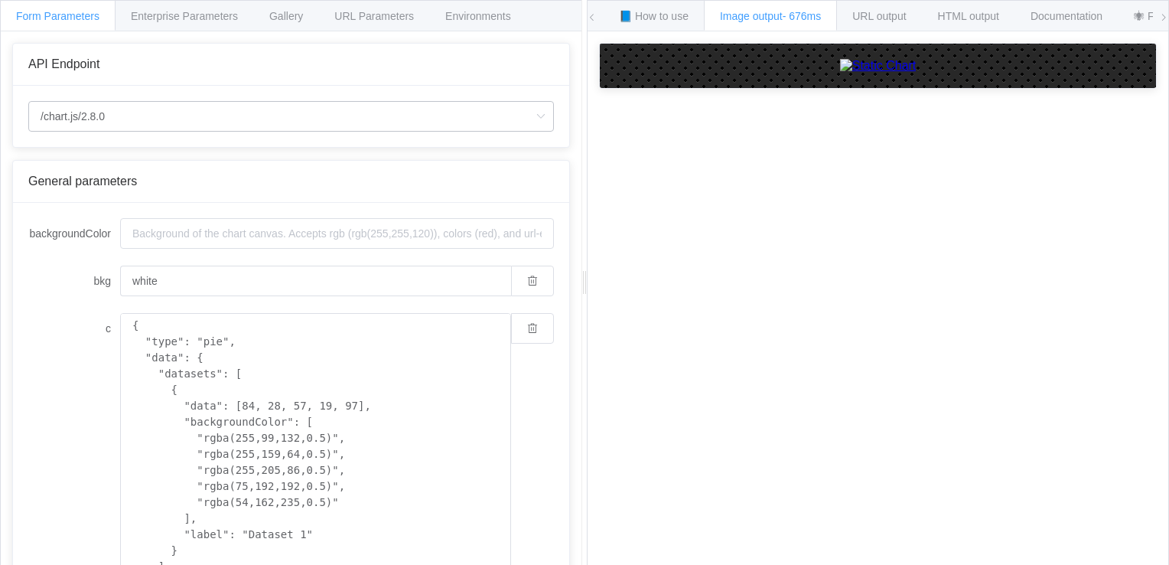
click at [531, 119] on icon at bounding box center [540, 116] width 19 height 31
click at [421, 155] on li "/chart" at bounding box center [291, 159] width 525 height 26
type input "/chart"
type input "20"
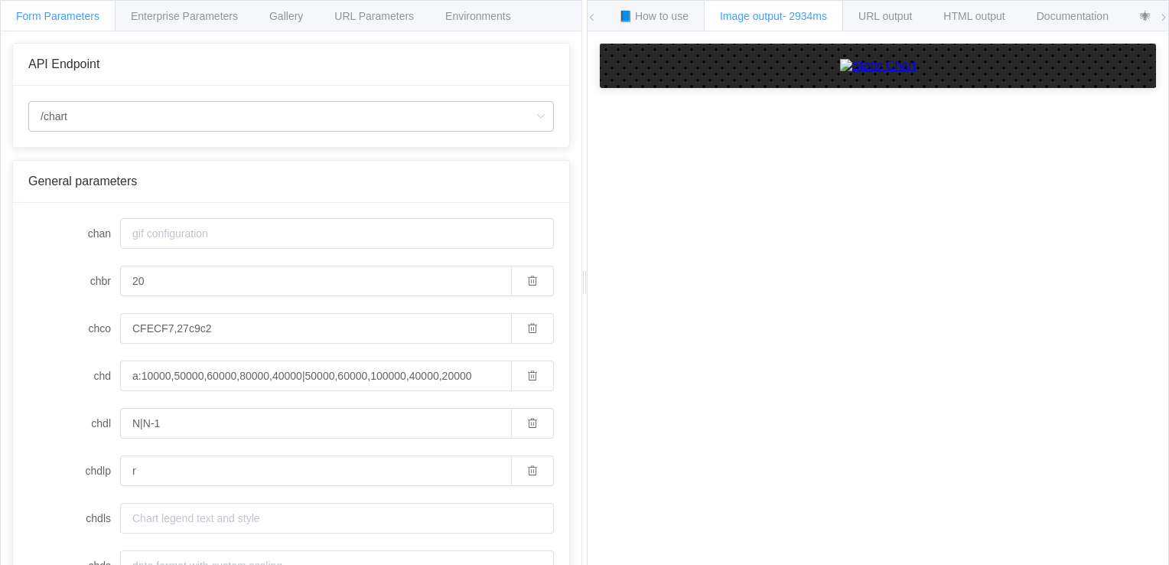
click at [532, 114] on icon at bounding box center [540, 116] width 19 height 31
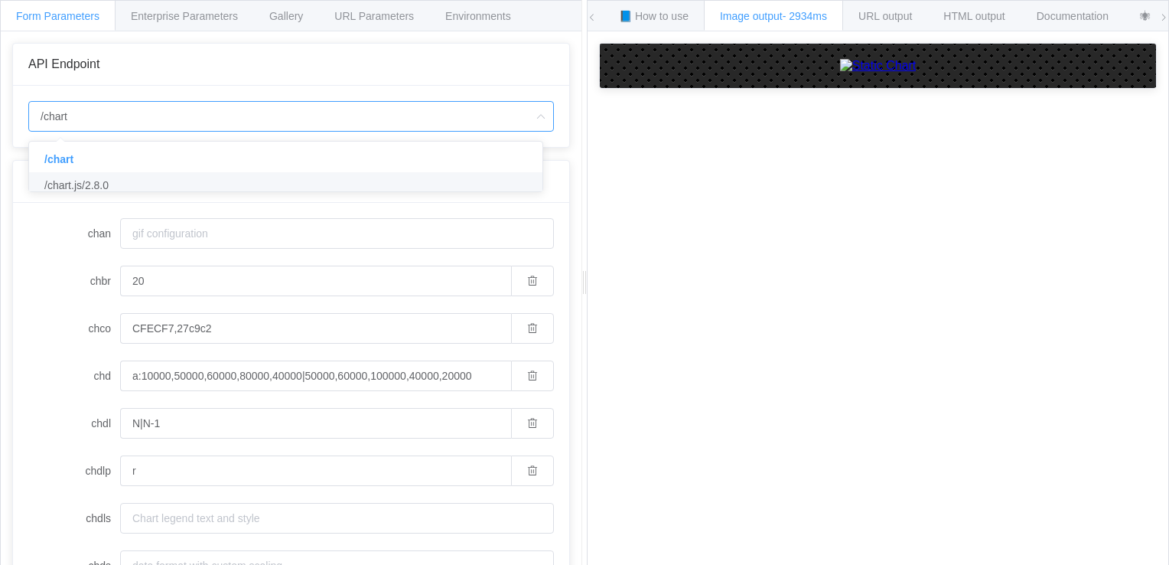
click at [438, 184] on li "/chart.js/2.8.0" at bounding box center [291, 185] width 525 height 26
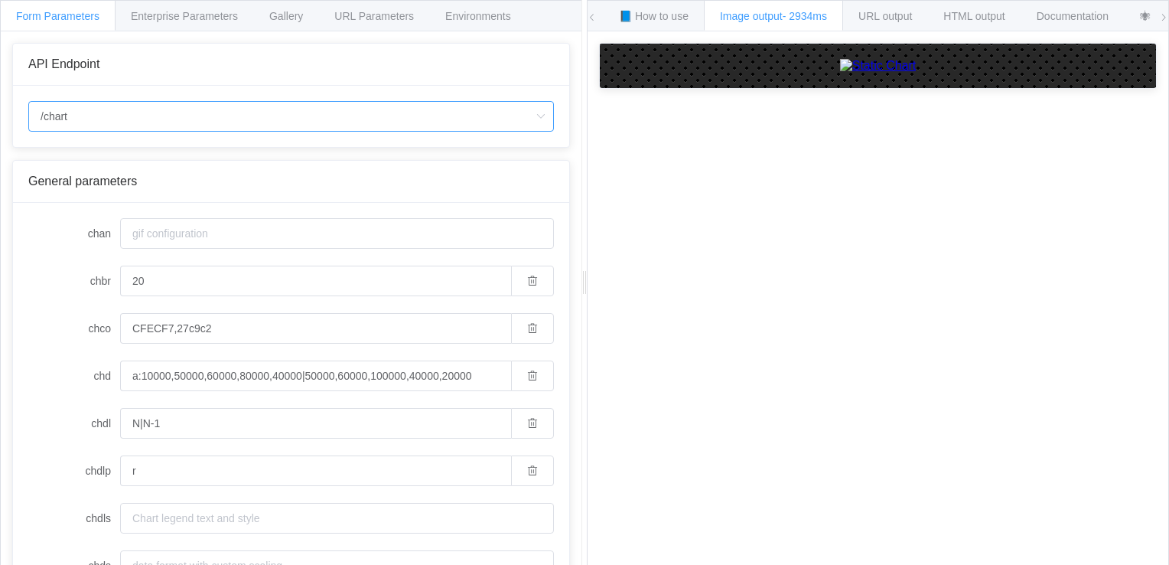
type input "/chart.js/2.8.0"
type input "white"
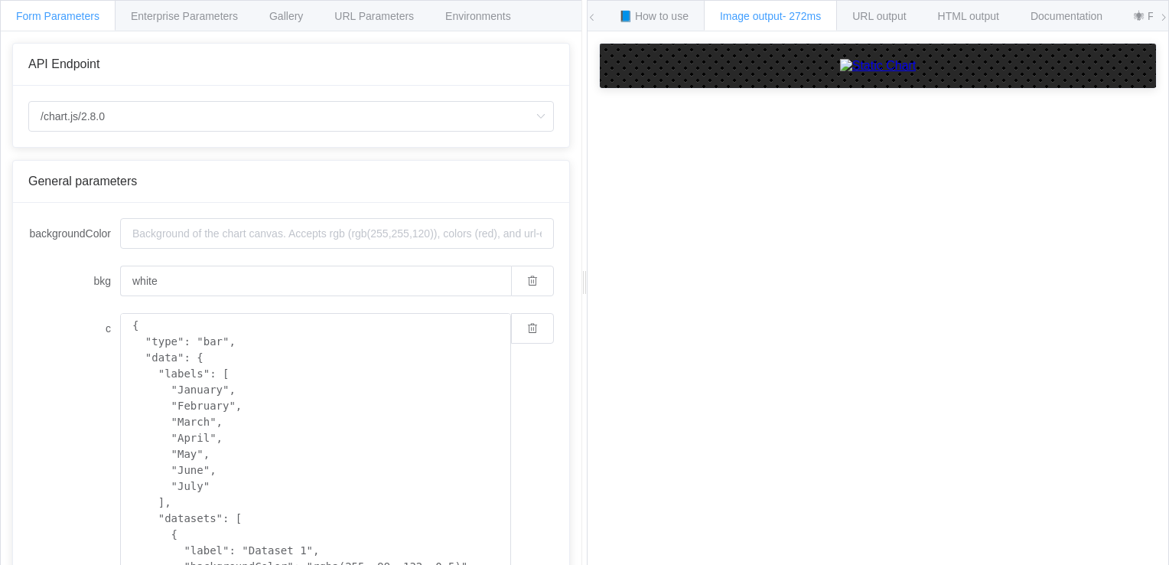
click at [1163, 17] on icon at bounding box center [1164, 17] width 9 height 9
click at [907, 15] on span "Documentation" at bounding box center [888, 16] width 72 height 12
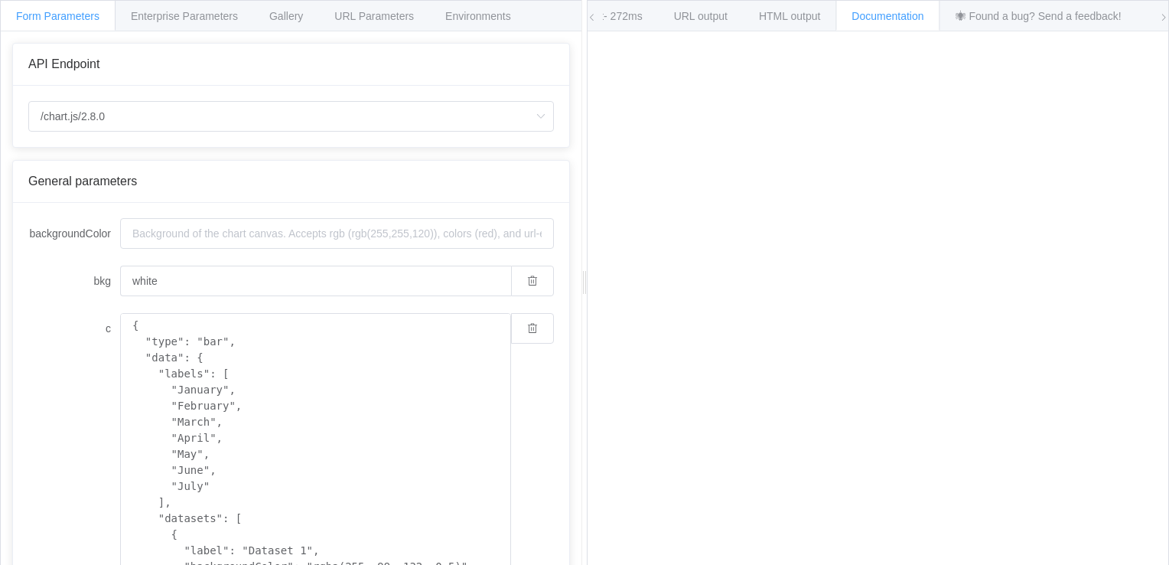
click at [1157, 366] on div "How to maximize Image Charts in 3 steps Read the step-by-[PERSON_NAME] to the I…" at bounding box center [878, 309] width 581 height 557
click at [161, 17] on span "Enterprise Parameters" at bounding box center [184, 16] width 107 height 12
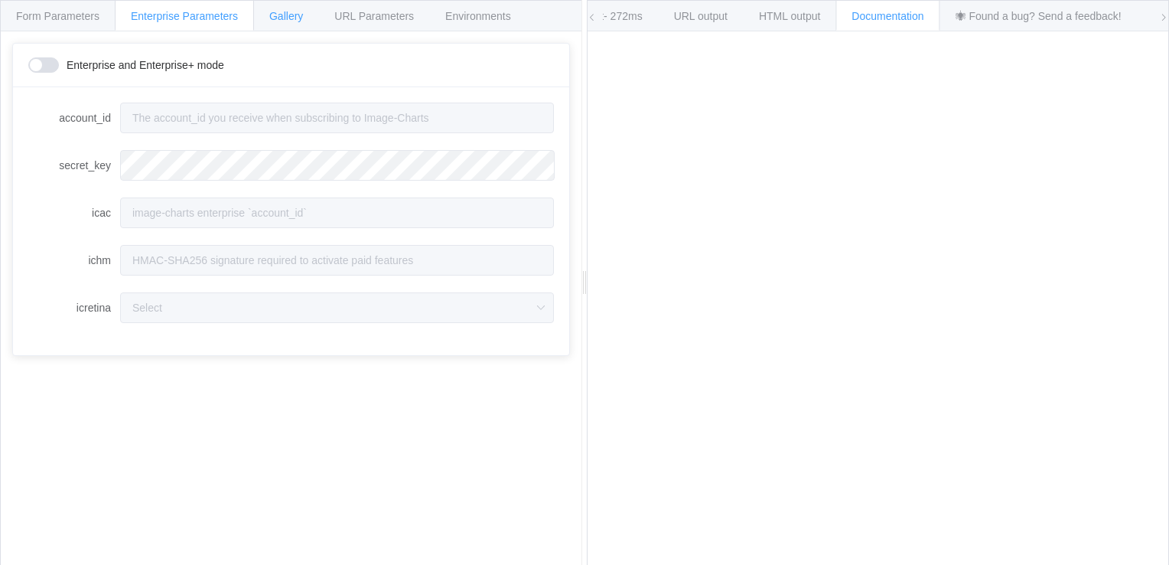
click at [307, 18] on div "Gallery" at bounding box center [286, 15] width 66 height 31
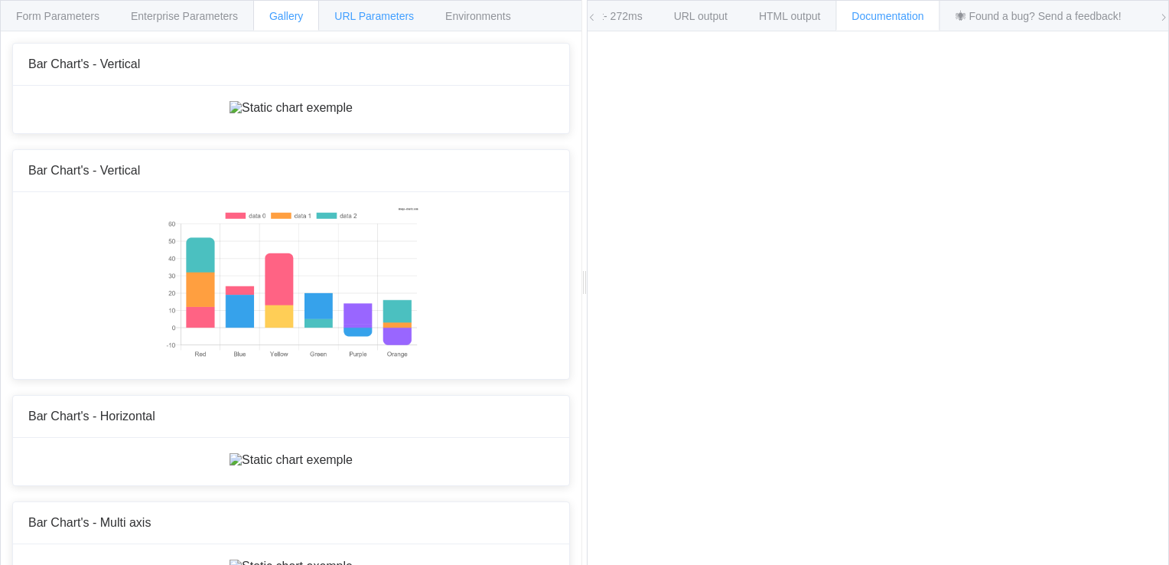
click at [357, 11] on span "URL Parameters" at bounding box center [374, 16] width 80 height 12
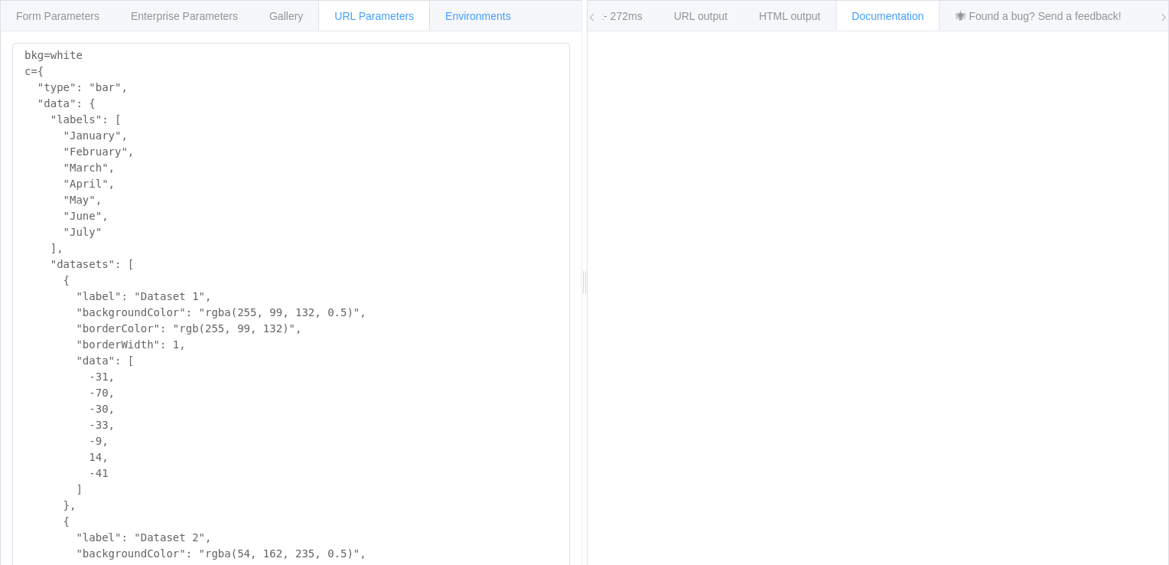
click at [507, 18] on span "Environments" at bounding box center [478, 16] width 66 height 12
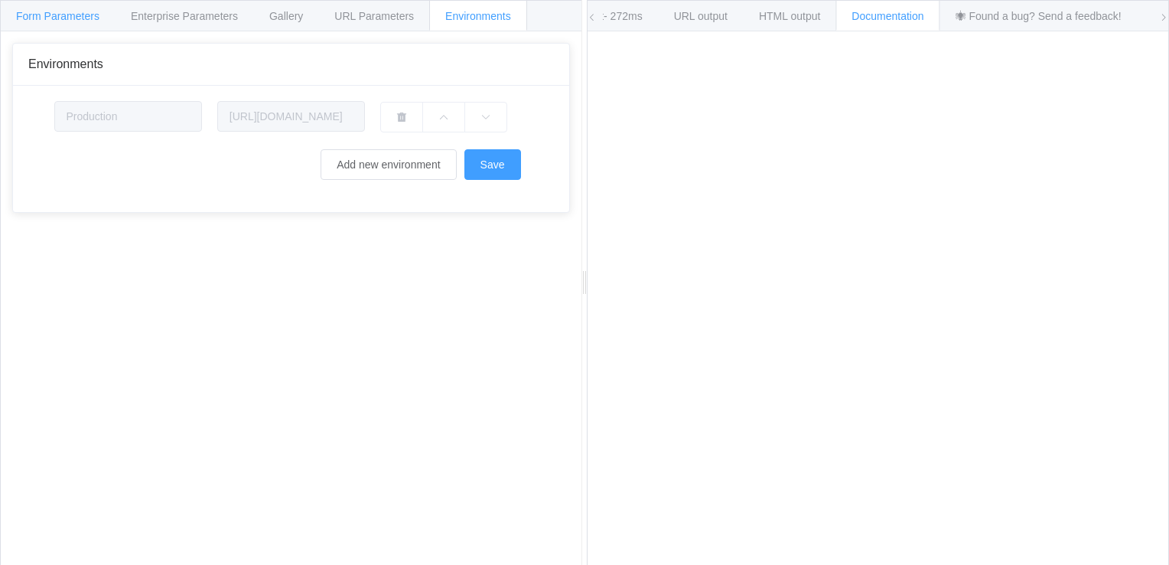
click at [59, 20] on span "Form Parameters" at bounding box center [57, 16] width 83 height 12
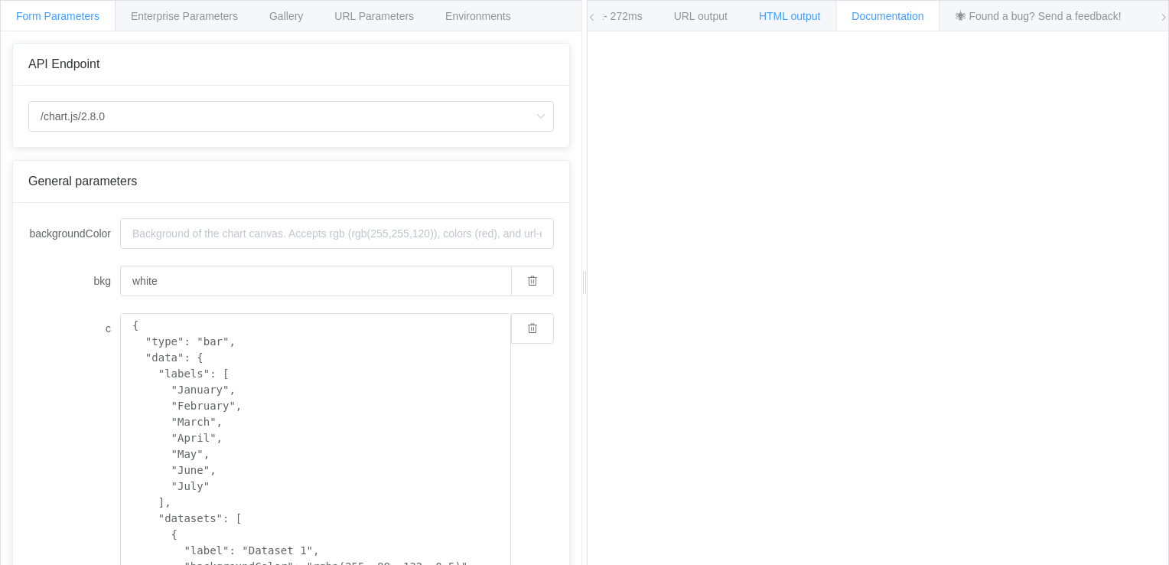
click at [805, 18] on span "HTML output" at bounding box center [789, 16] width 61 height 12
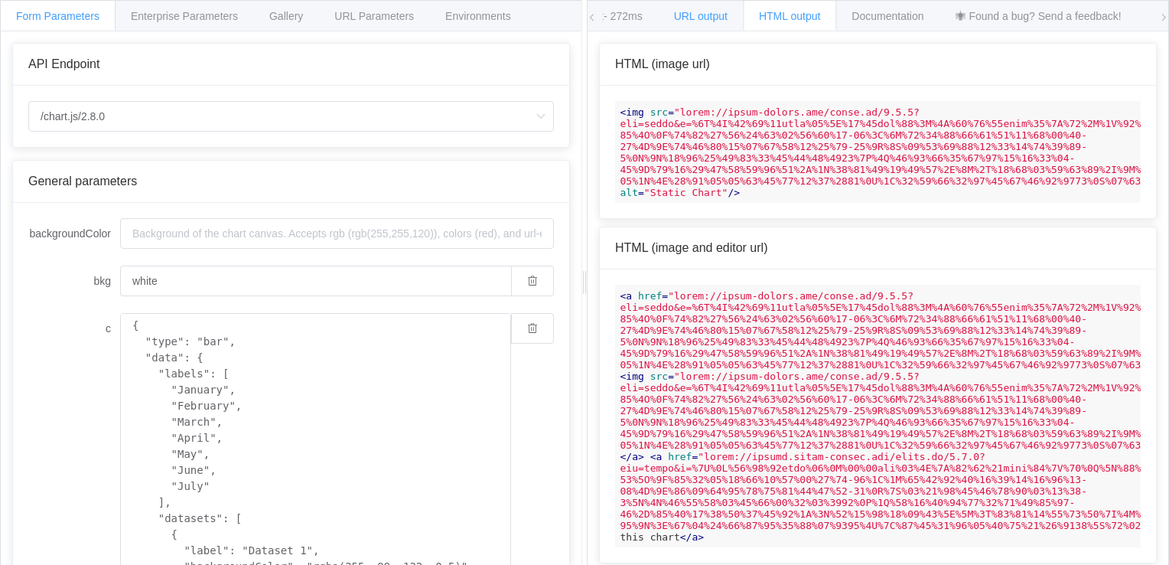
click at [697, 24] on div "URL output" at bounding box center [701, 15] width 86 height 31
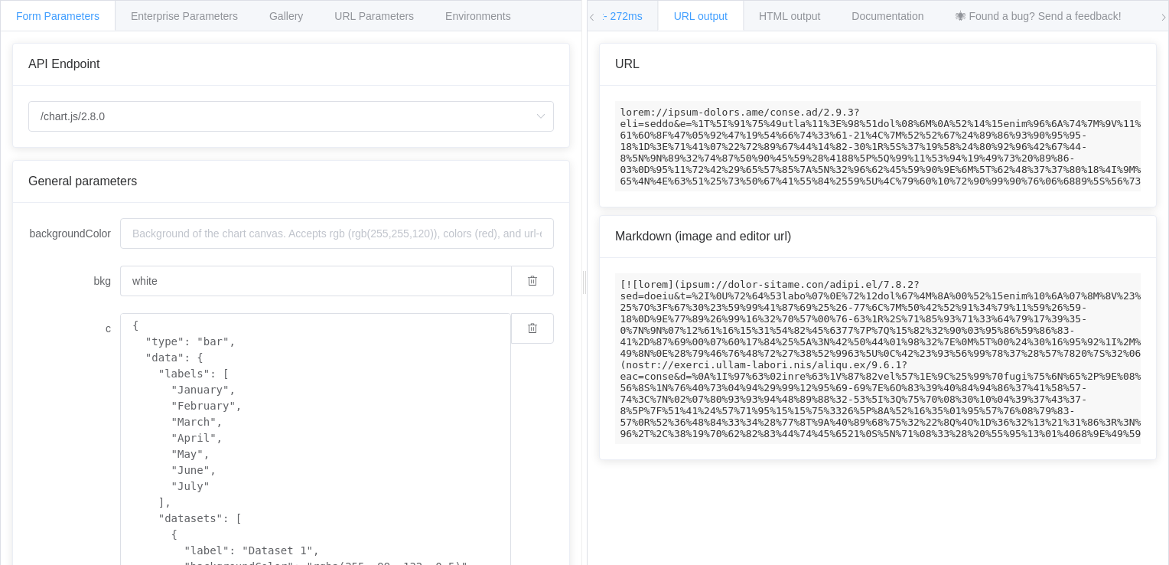
click at [643, 14] on span "- 272ms" at bounding box center [623, 16] width 39 height 12
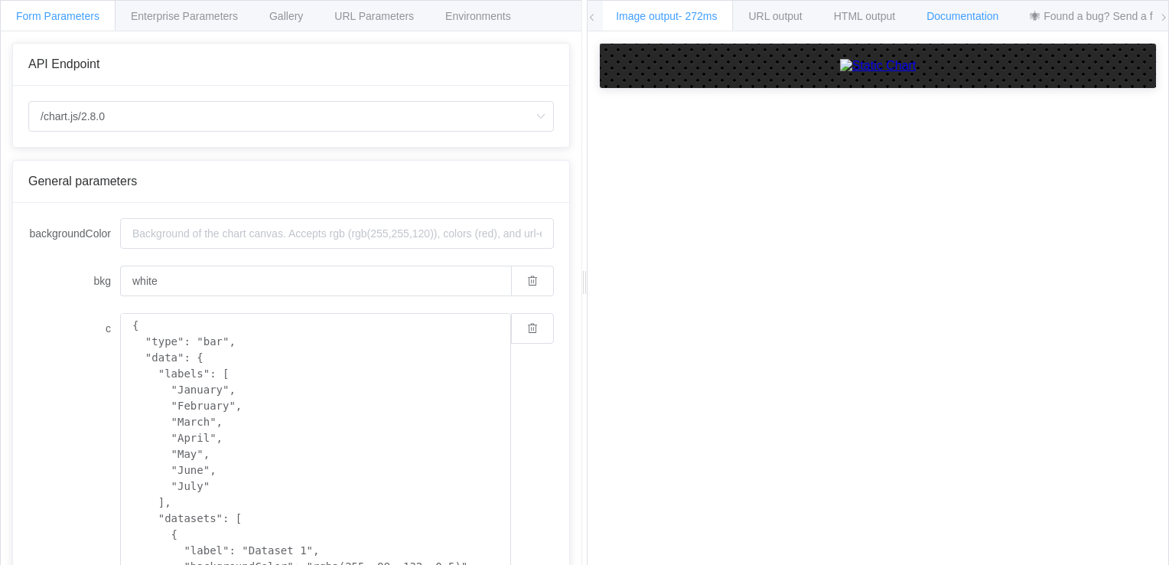
click at [987, 15] on span "Documentation" at bounding box center [963, 16] width 72 height 12
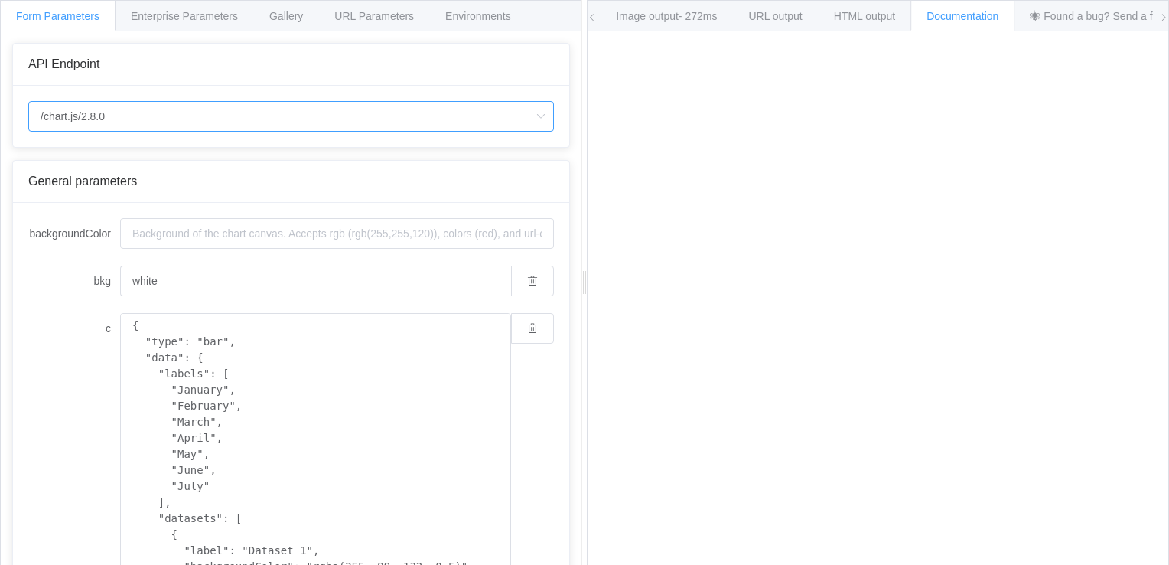
drag, startPoint x: 107, startPoint y: 118, endPoint x: 31, endPoint y: 122, distance: 75.9
click at [31, 122] on input "/chart.js/2.8.0" at bounding box center [291, 116] width 526 height 31
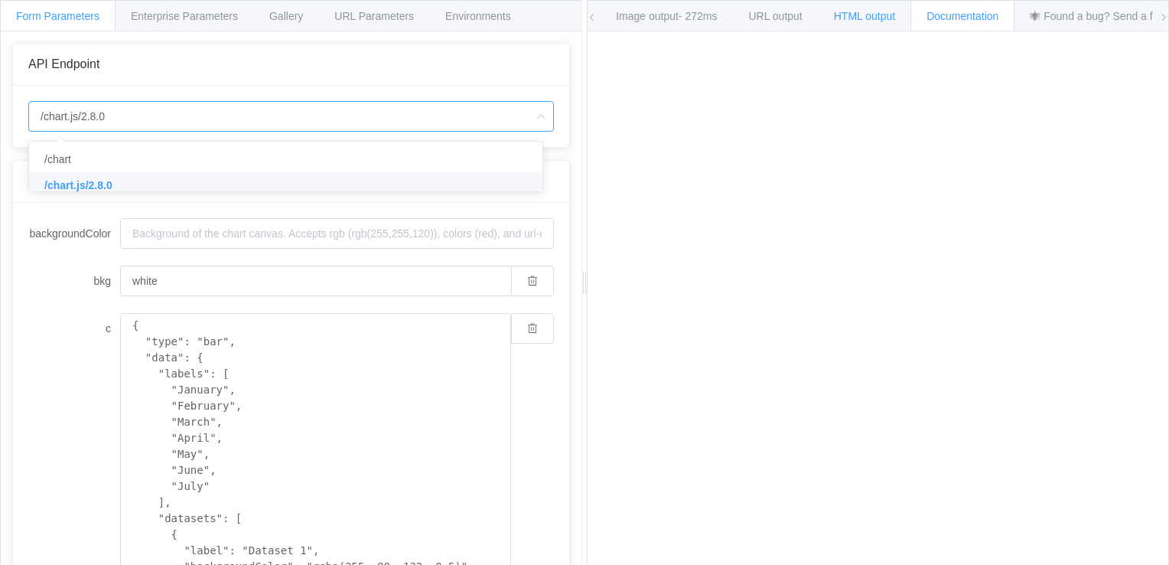
click at [875, 10] on span "HTML output" at bounding box center [864, 16] width 61 height 12
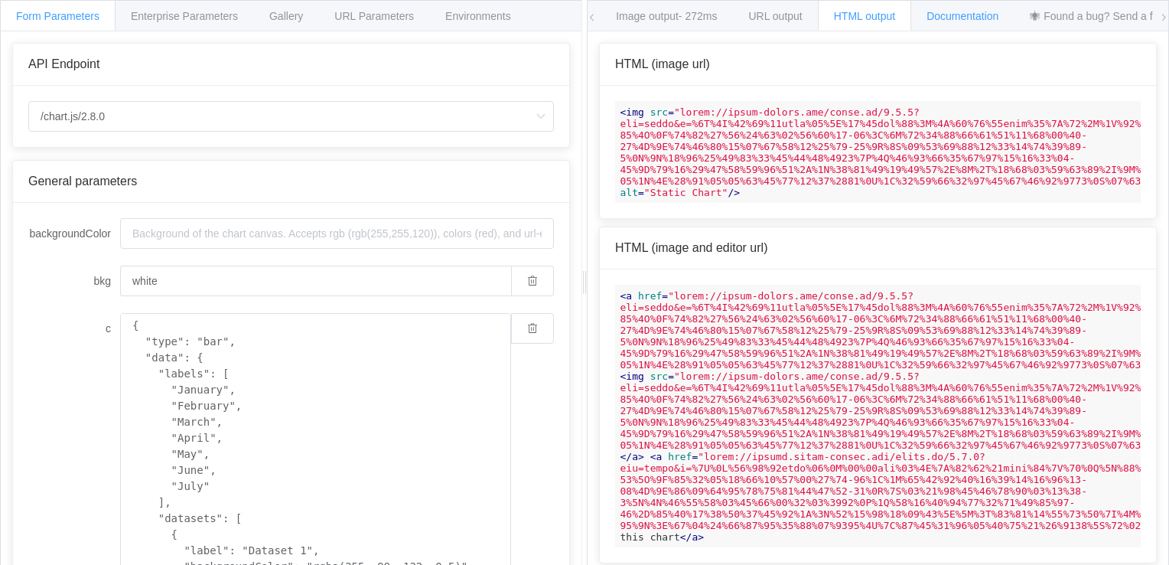
click at [959, 20] on span "Documentation" at bounding box center [963, 16] width 72 height 12
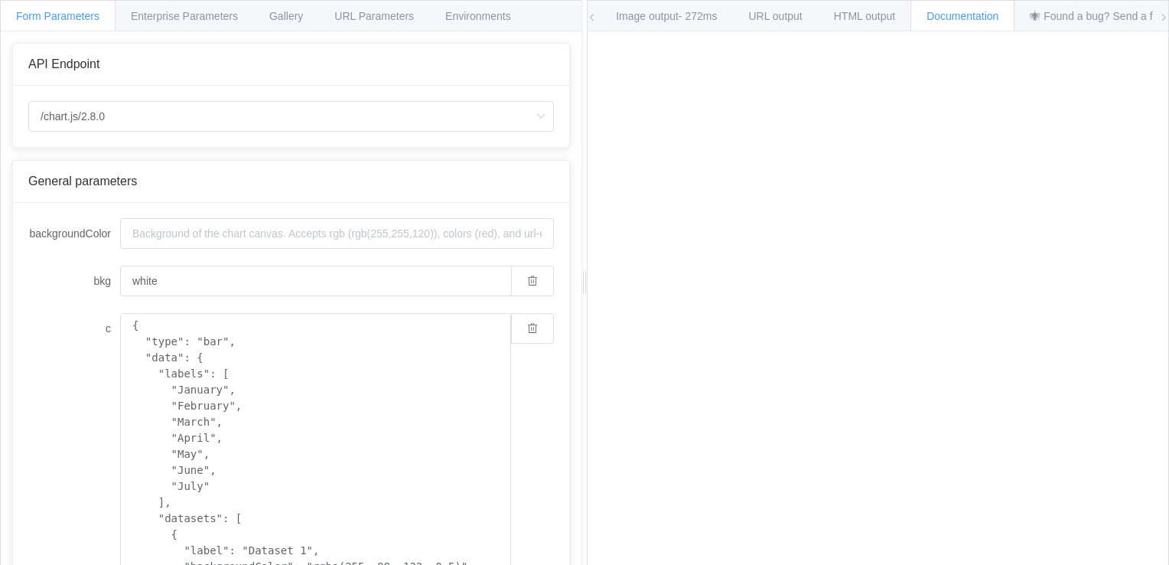
click at [977, 21] on span "Documentation" at bounding box center [963, 16] width 72 height 12
click at [599, 22] on div "📘 How to use Image output - 272ms URL output HTML output Documentation 🕷 Found …" at bounding box center [878, 16] width 581 height 31
click at [592, 18] on icon at bounding box center [592, 17] width 9 height 9
click at [773, 24] on div "Image output - 272ms" at bounding box center [770, 15] width 133 height 31
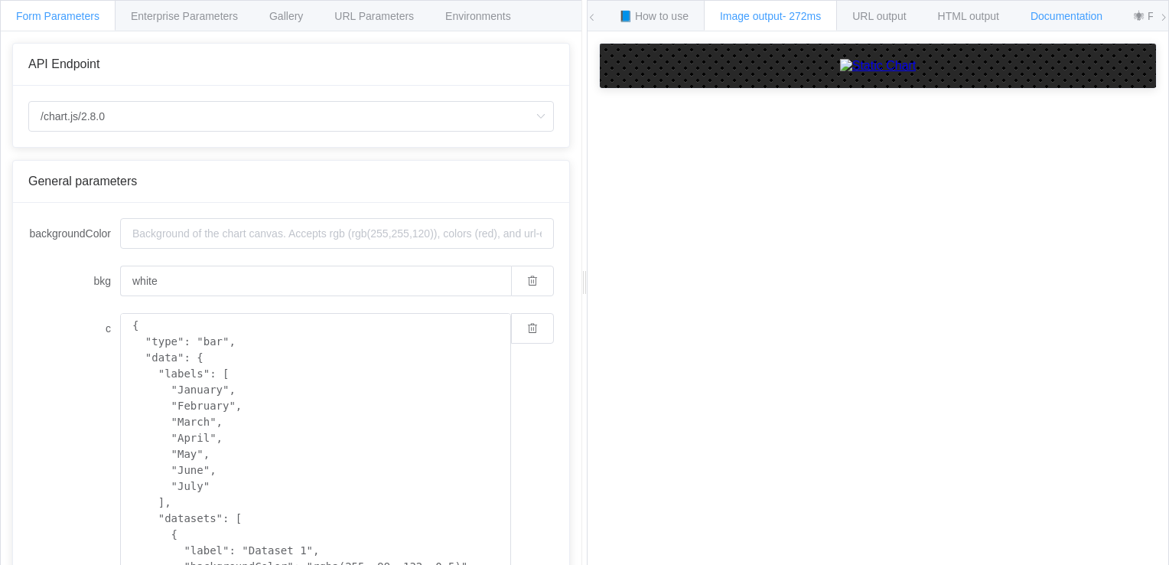
click at [1039, 11] on span "Documentation" at bounding box center [1067, 16] width 72 height 12
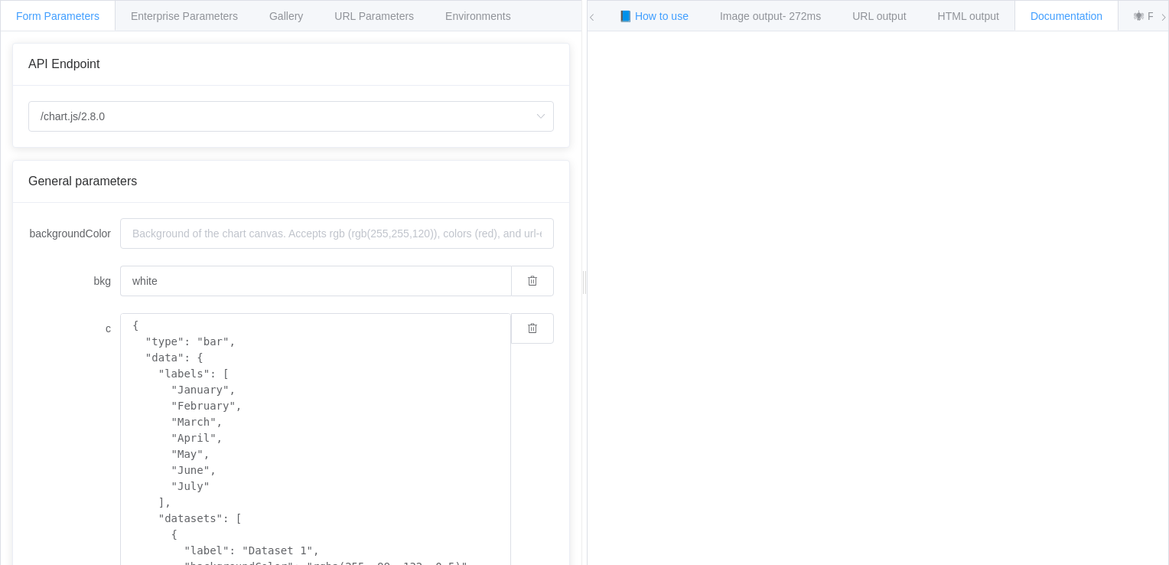
click at [649, 20] on span "📘 How to use" at bounding box center [654, 16] width 70 height 12
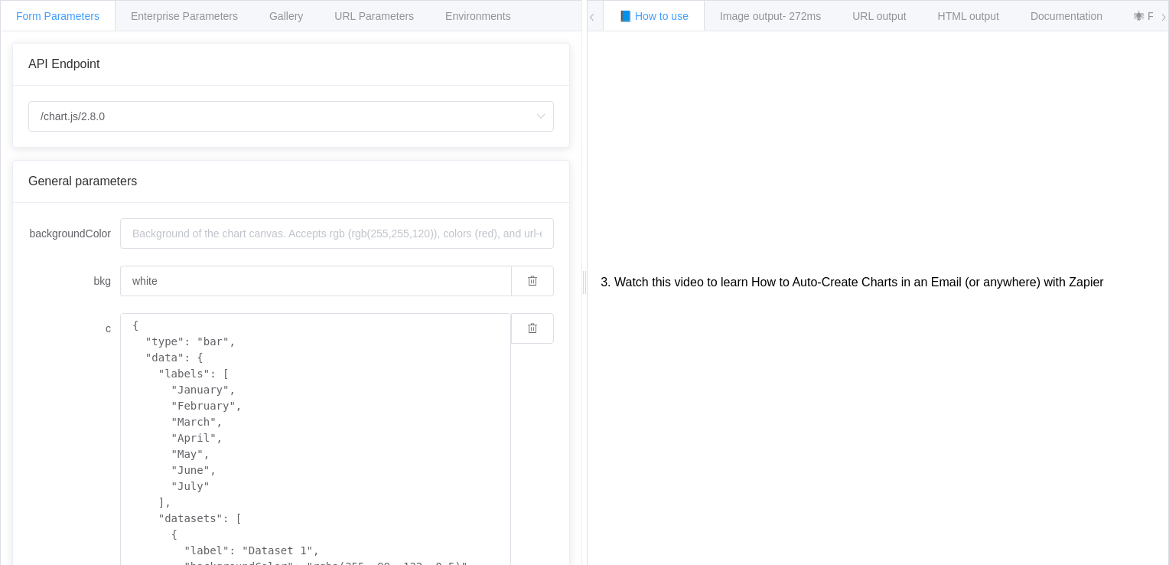
scroll to position [343, 0]
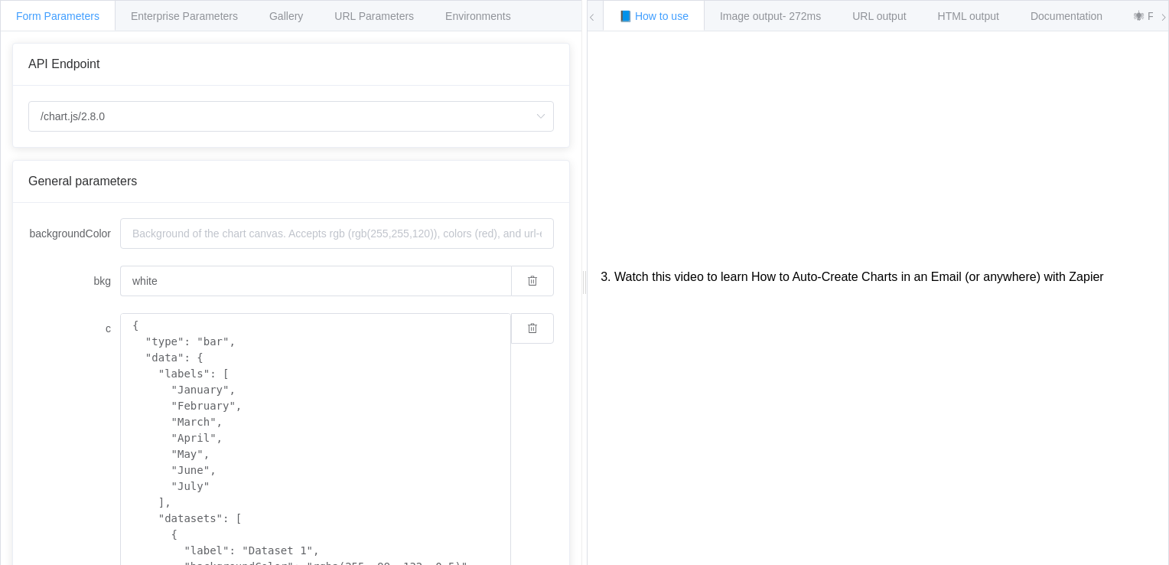
drag, startPoint x: 1172, startPoint y: 387, endPoint x: 1172, endPoint y: 474, distance: 86.5
click at [1169, 474] on html "Form Parameters Enterprise Parameters Gallery URL Parameters Environments API E…" at bounding box center [584, 282] width 1169 height 565
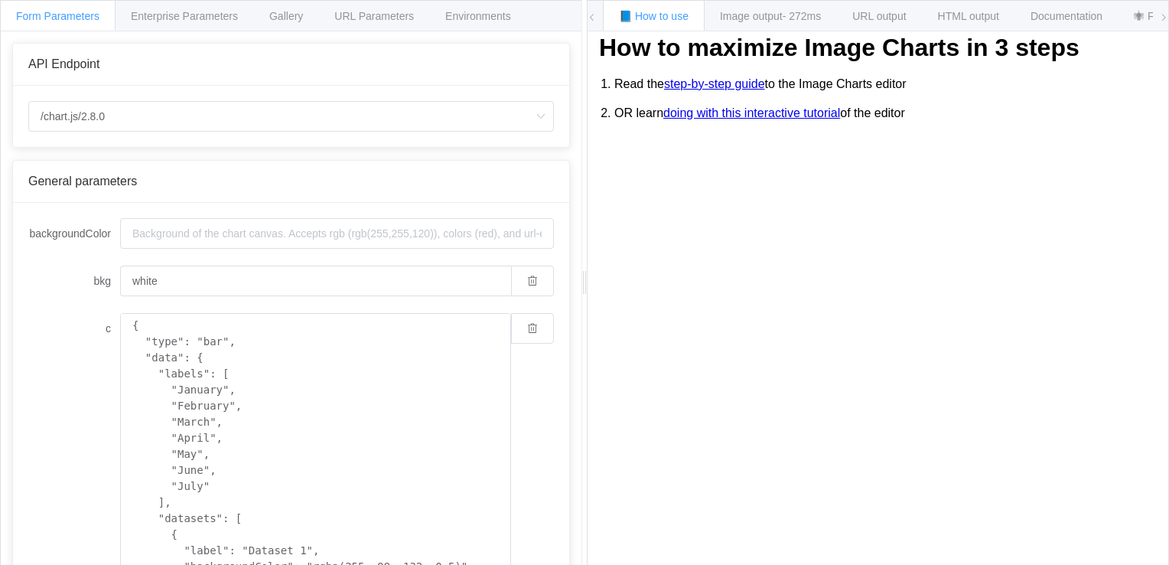
scroll to position [0, 0]
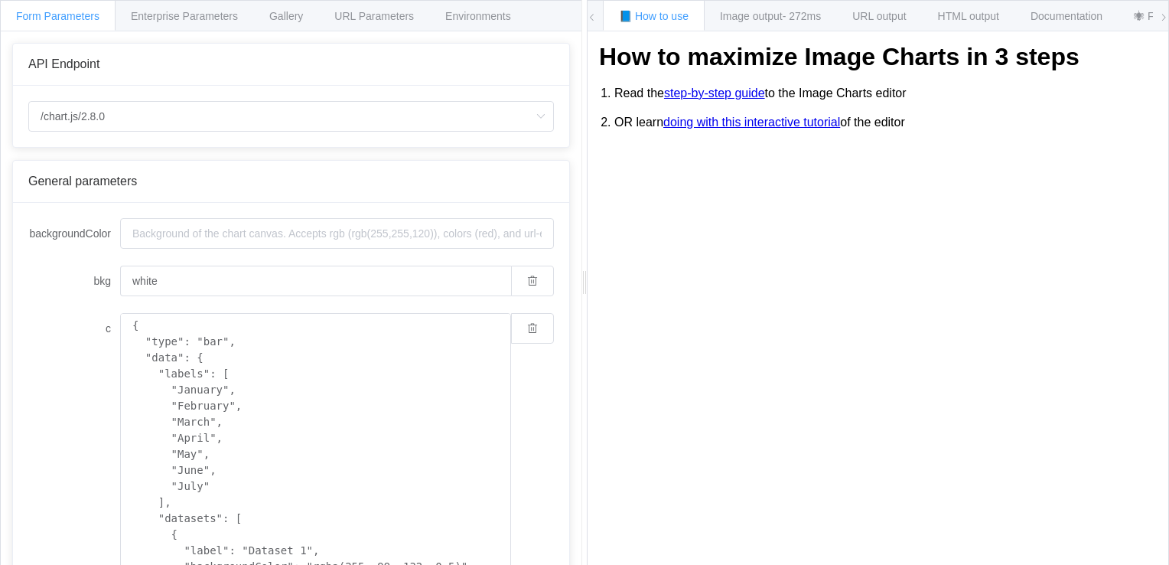
click at [757, 98] on link "step-by-step guide" at bounding box center [714, 93] width 101 height 14
click at [1039, 17] on div "Documentation" at bounding box center [1067, 15] width 104 height 31
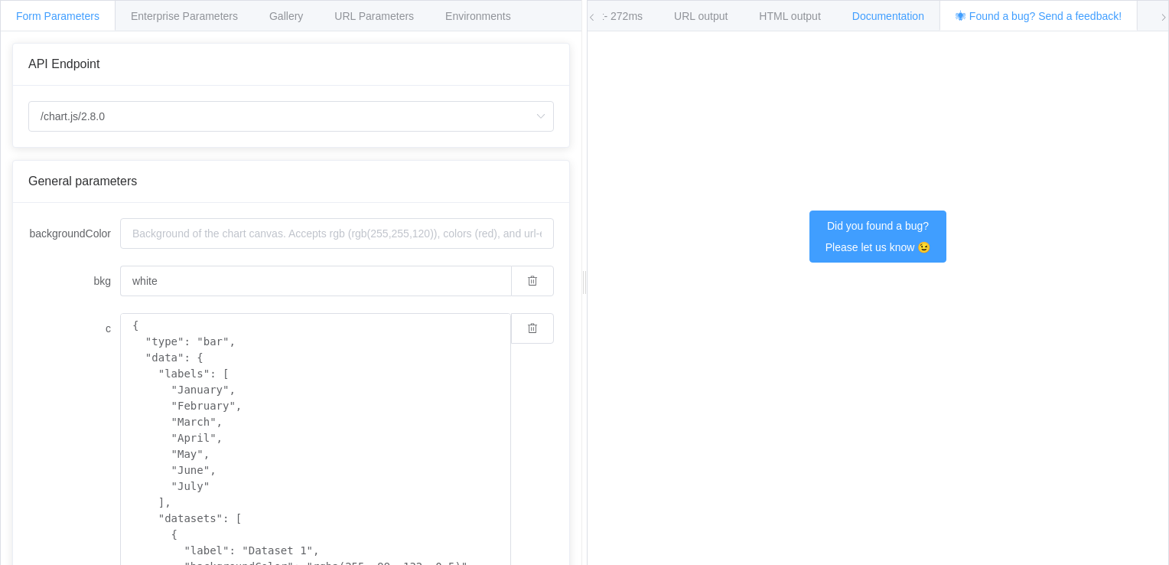
click at [889, 8] on div "Documentation" at bounding box center [889, 15] width 104 height 31
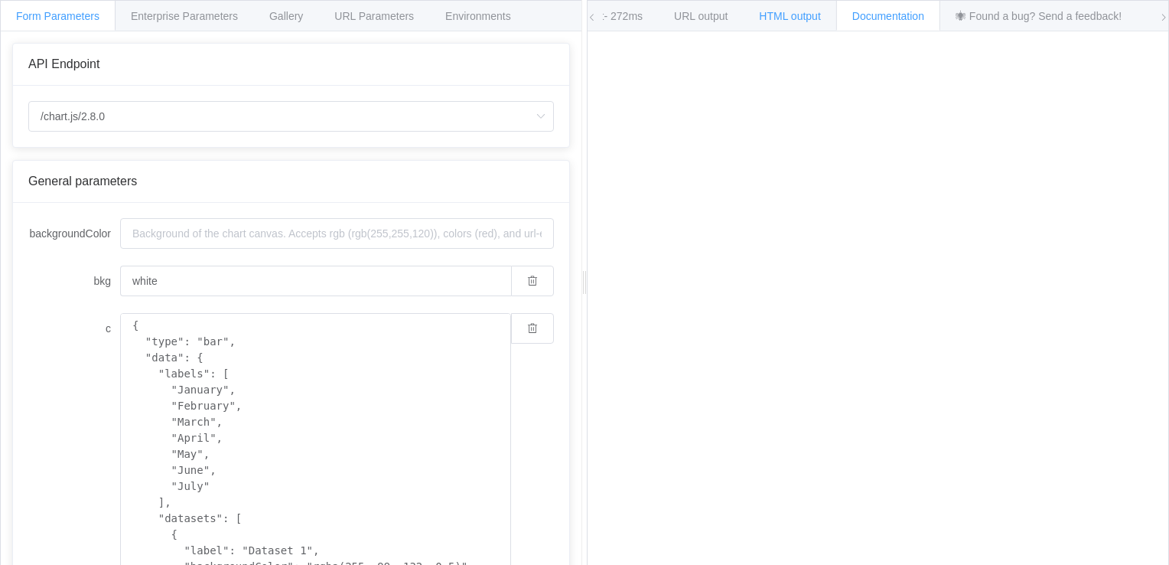
click at [793, 14] on span "HTML output" at bounding box center [789, 16] width 61 height 12
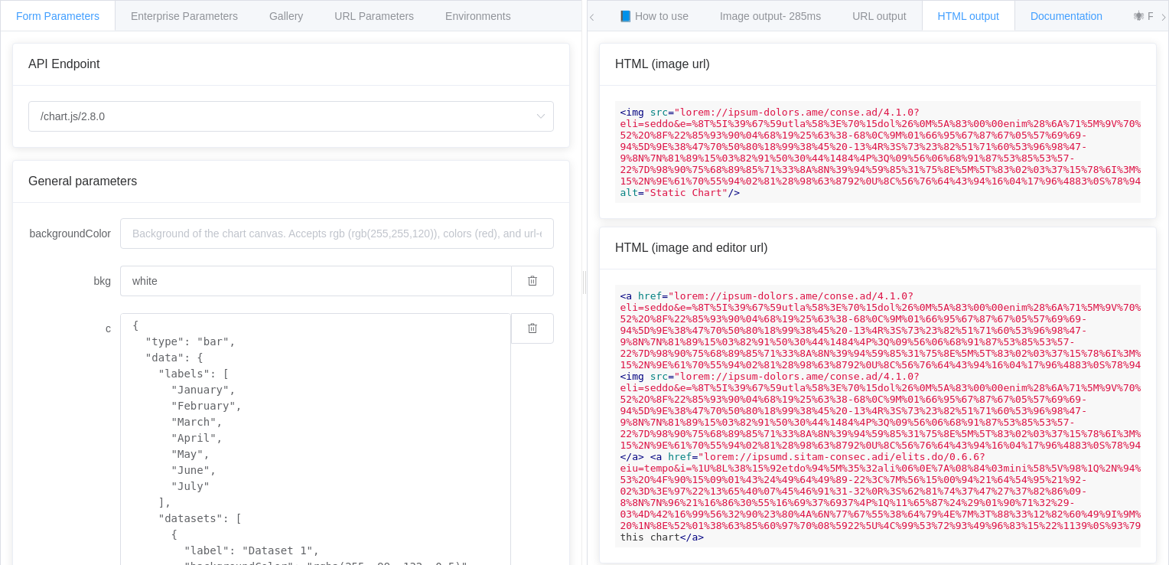
click at [1052, 14] on span "Documentation" at bounding box center [1067, 16] width 72 height 12
